Goal: Find specific page/section: Find specific page/section

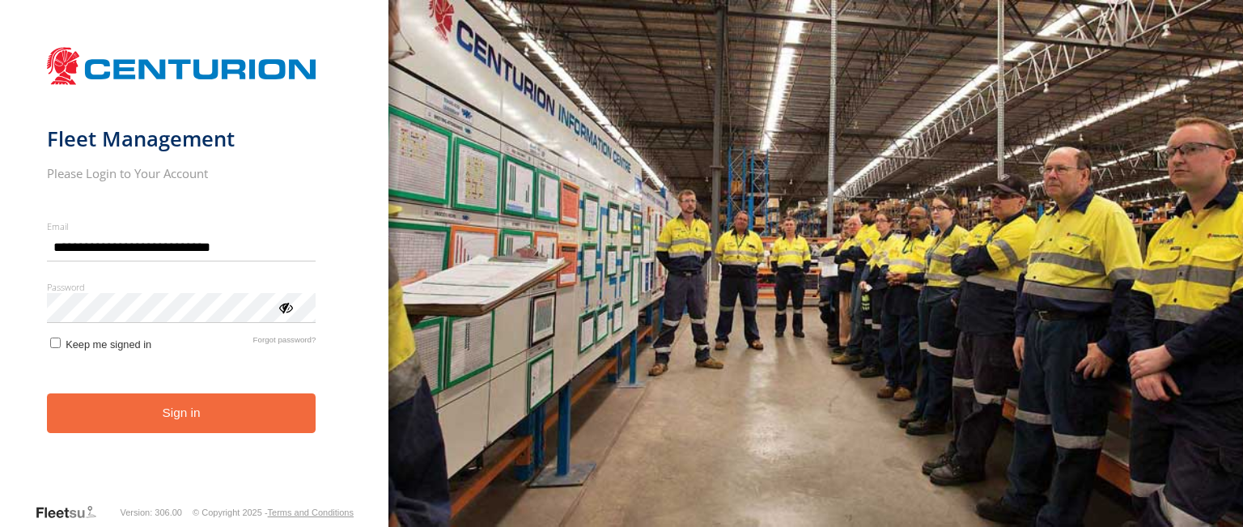
click at [252, 420] on button "Sign in" at bounding box center [182, 413] width 270 height 40
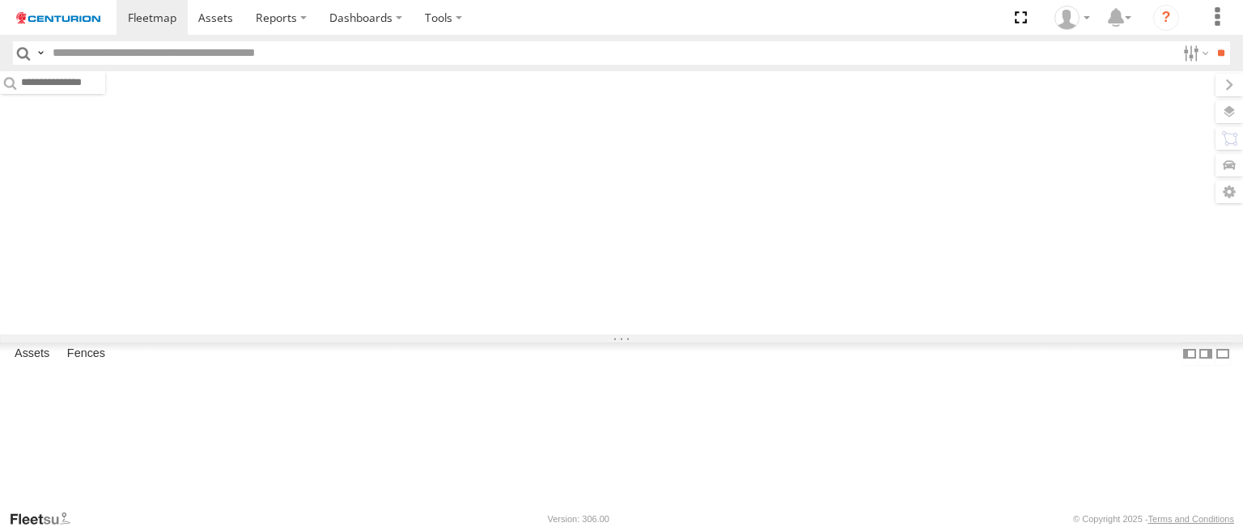
click at [444, 61] on input "text" at bounding box center [611, 52] width 1130 height 23
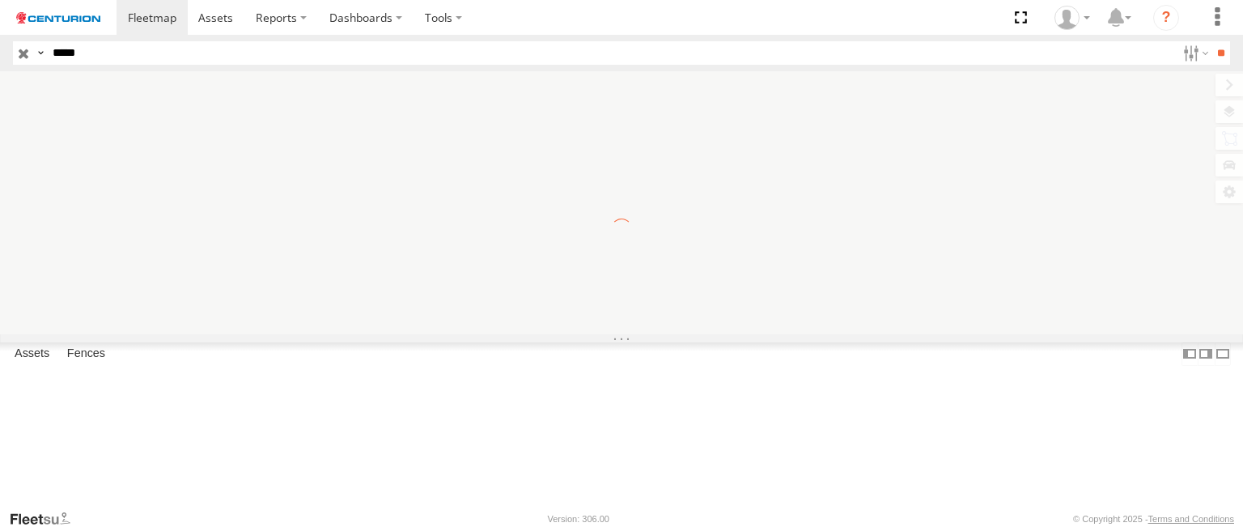
type input "*****"
click at [1212, 41] on input "**" at bounding box center [1221, 52] width 19 height 23
